Goal: Task Accomplishment & Management: Manage account settings

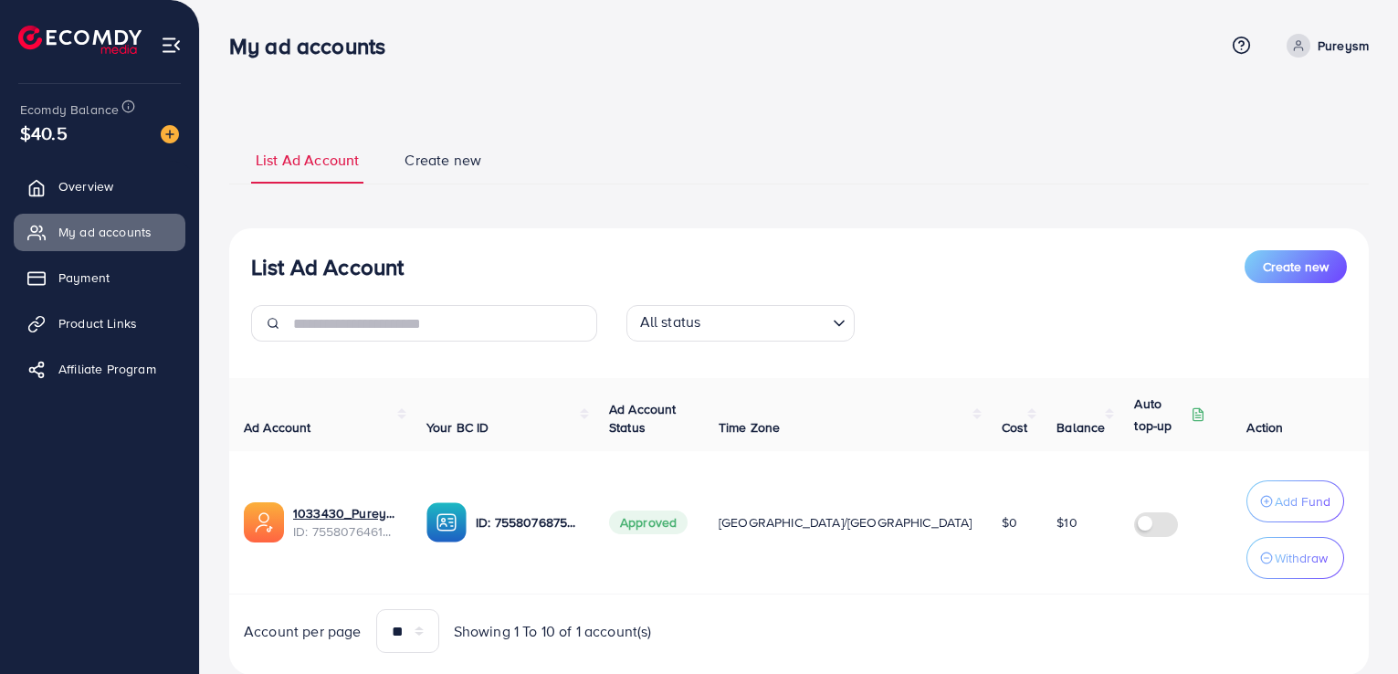
scroll to position [51, 0]
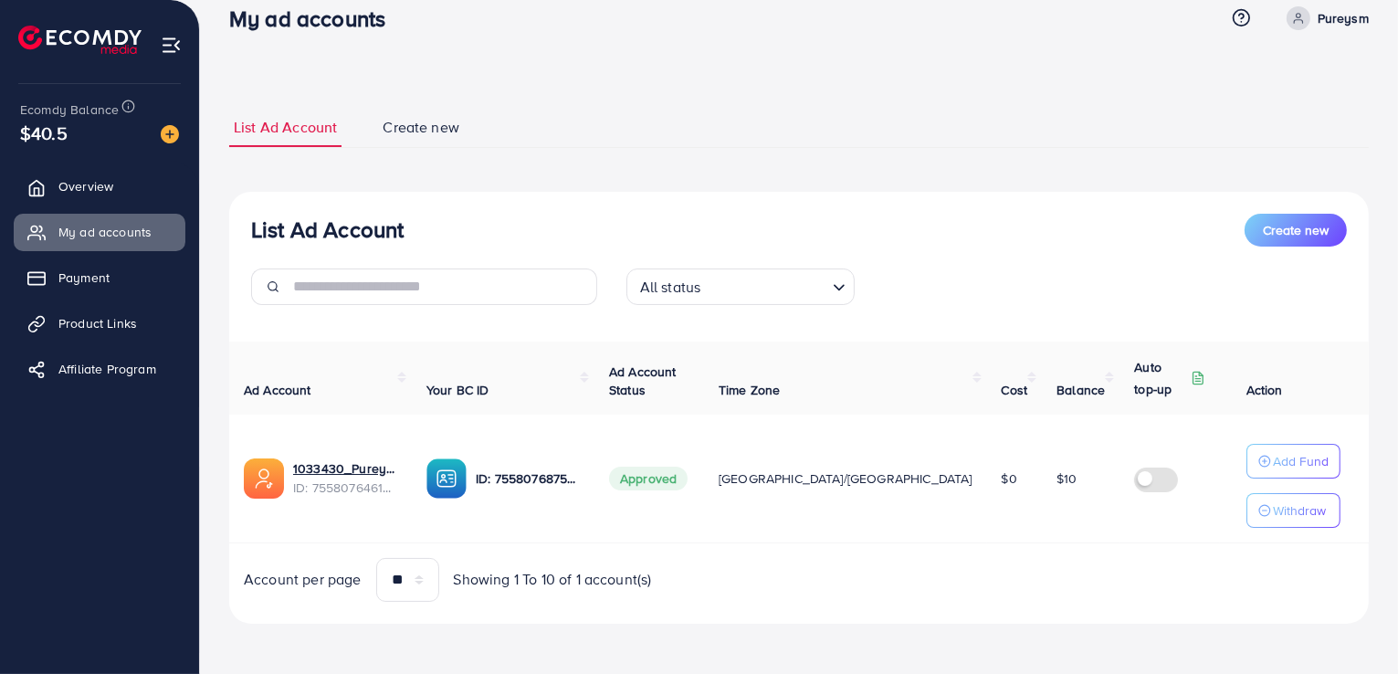
scroll to position [26, 0]
click at [351, 476] on link "1033430_Pureysm_1759752173750" at bounding box center [345, 469] width 104 height 18
click at [1056, 480] on span "$10" at bounding box center [1066, 479] width 20 height 18
click at [1258, 465] on icon "button" at bounding box center [1264, 462] width 13 height 13
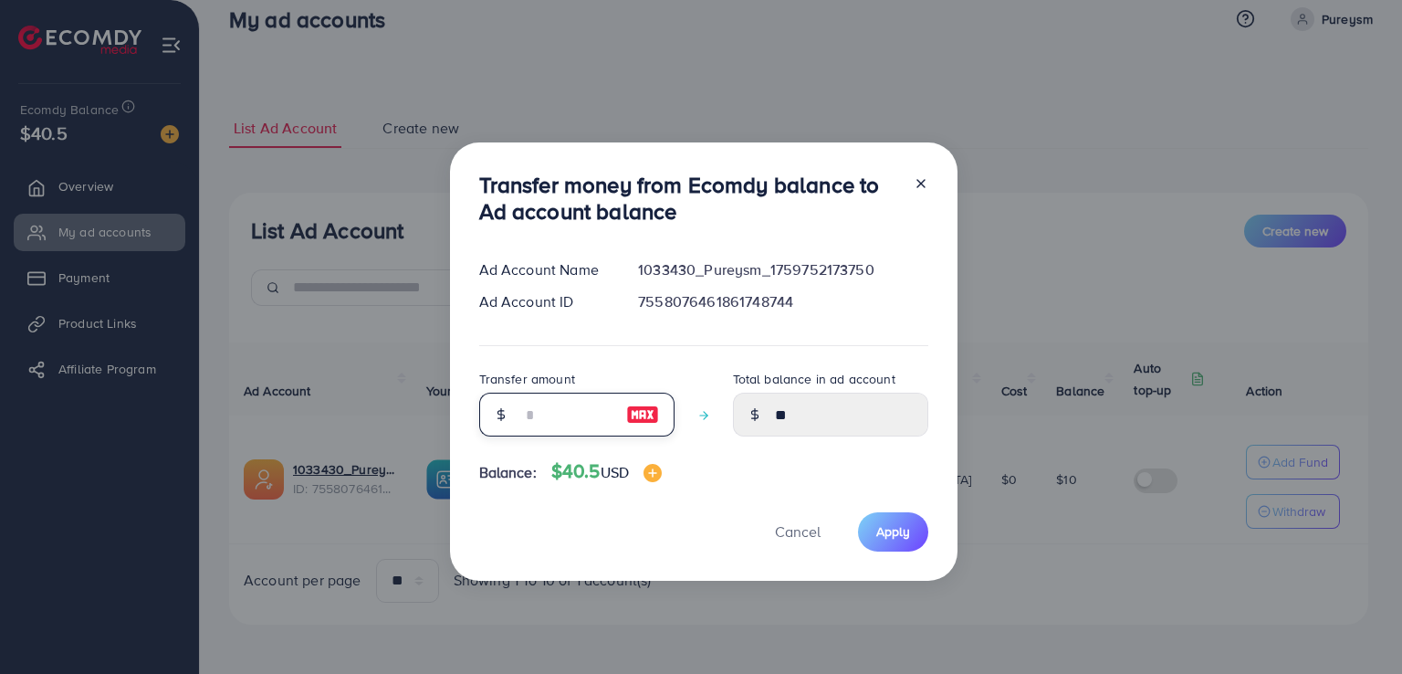
click at [551, 414] on input "number" at bounding box center [566, 415] width 91 height 44
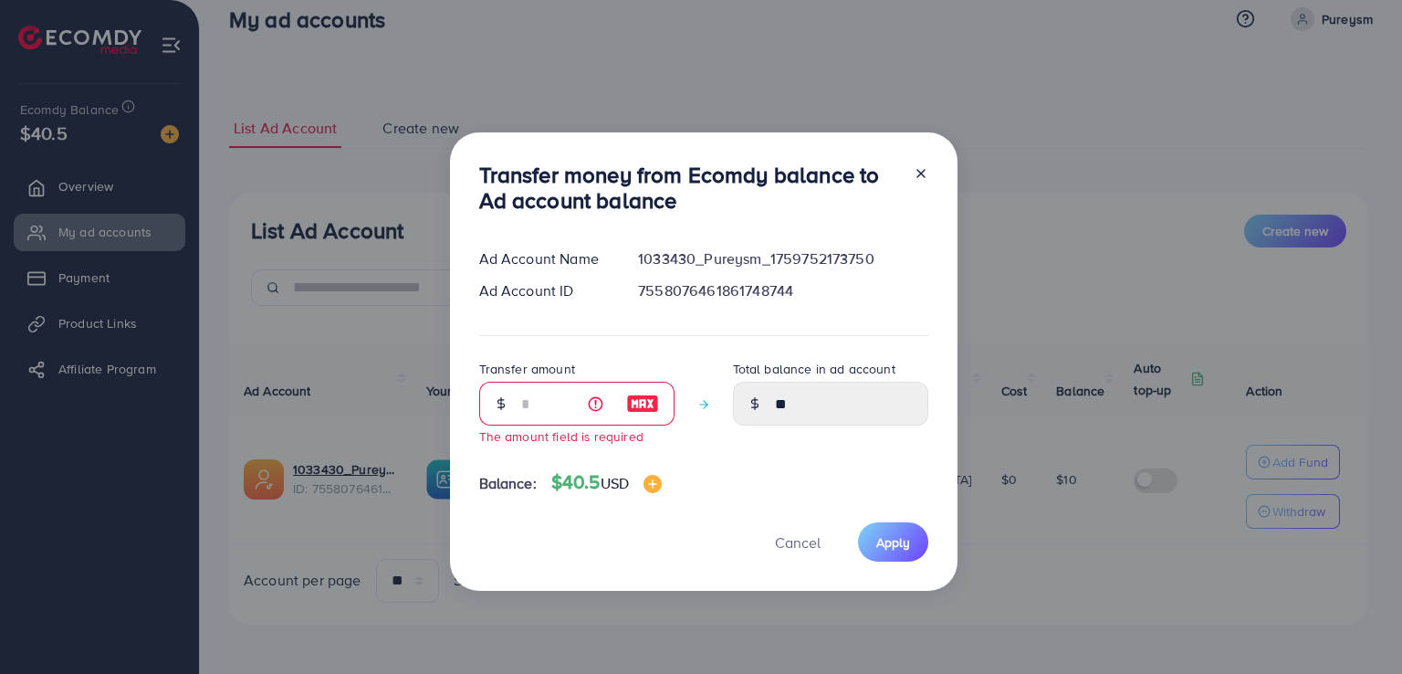
click at [917, 181] on div at bounding box center [913, 192] width 29 height 60
click at [918, 173] on line at bounding box center [921, 173] width 7 height 7
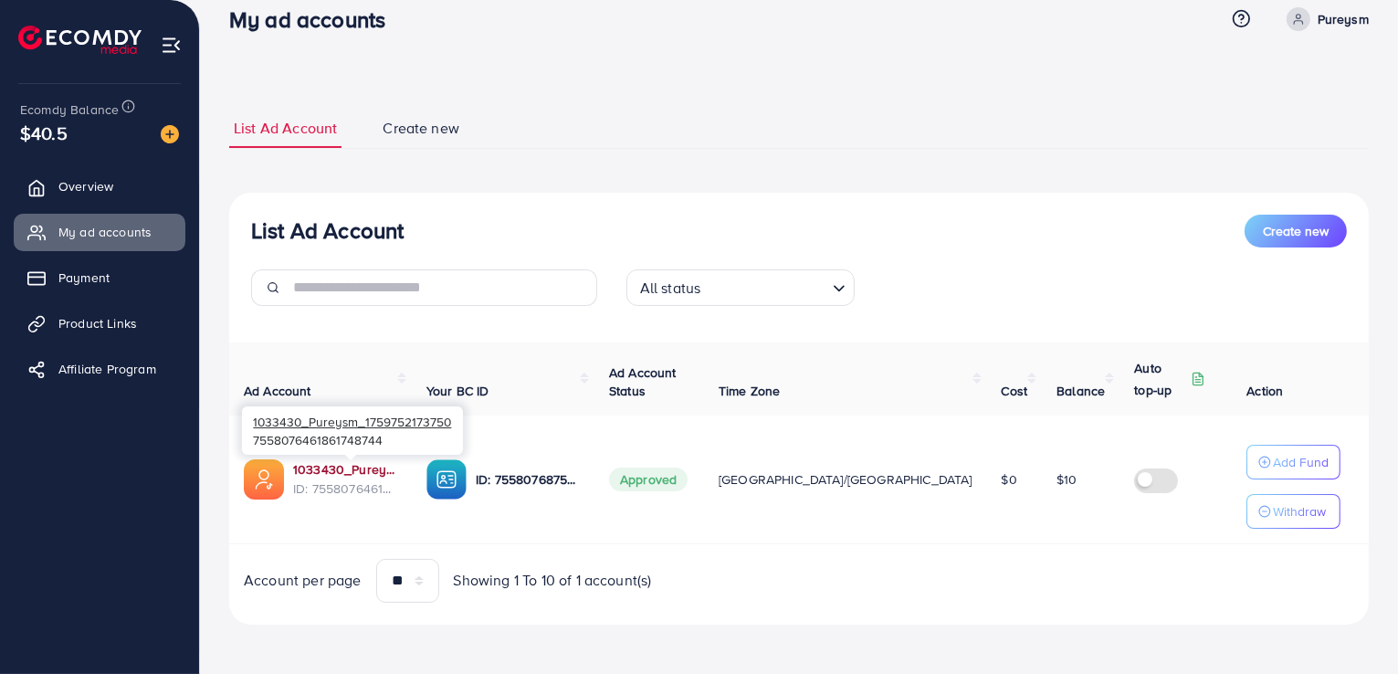
click at [358, 472] on link "1033430_Pureysm_1759752173750" at bounding box center [345, 469] width 104 height 18
